Goal: Information Seeking & Learning: Learn about a topic

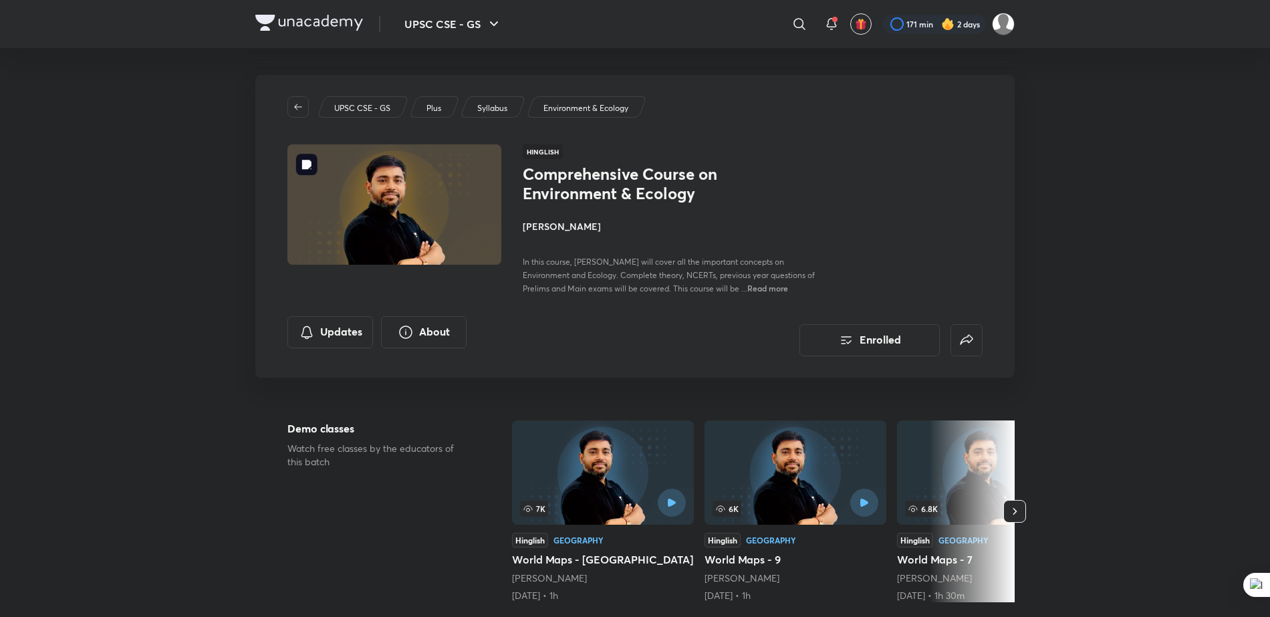
click at [381, 205] on img at bounding box center [394, 204] width 218 height 123
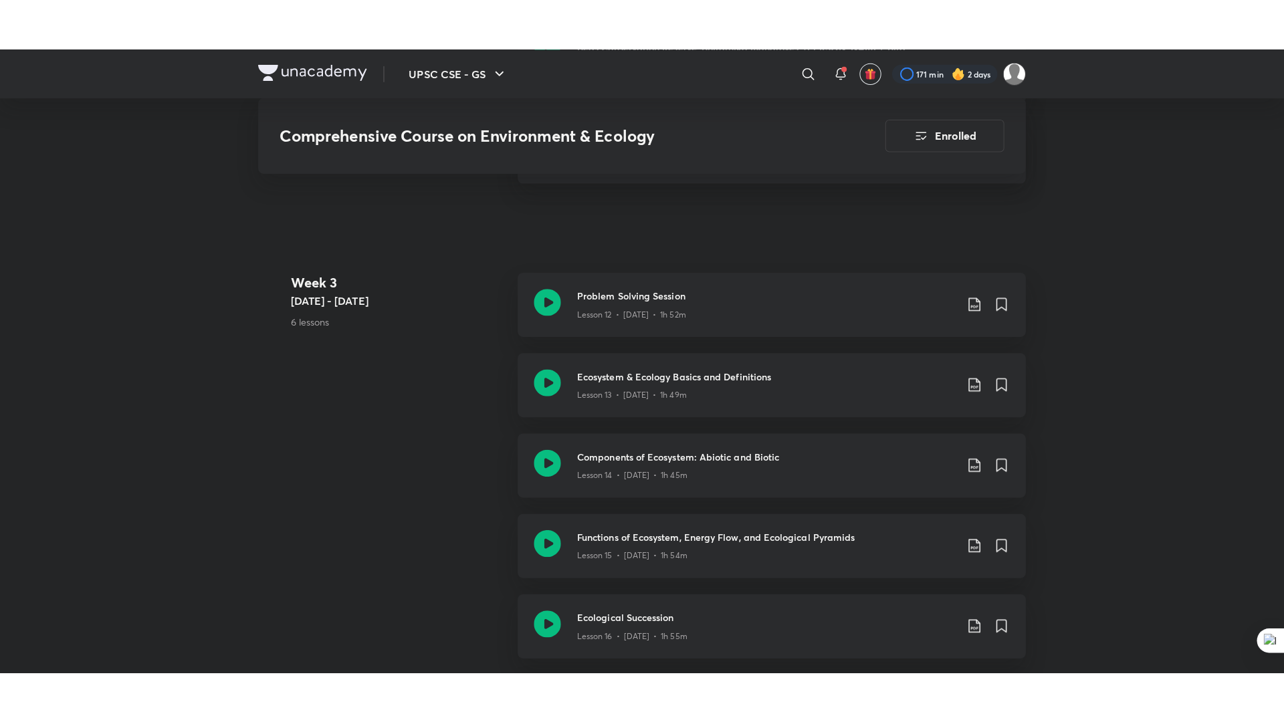
scroll to position [1680, 0]
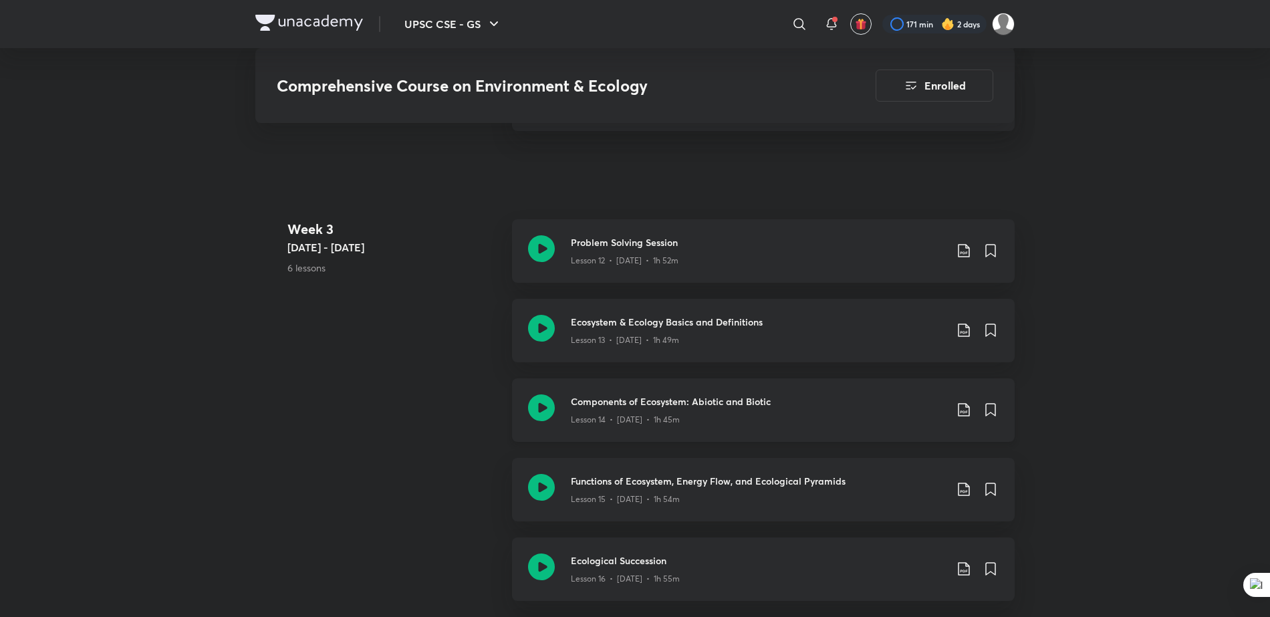
click at [616, 394] on h3 "Components of Ecosystem: Abiotic and Biotic" at bounding box center [758, 401] width 374 height 14
